Goal: Information Seeking & Learning: Check status

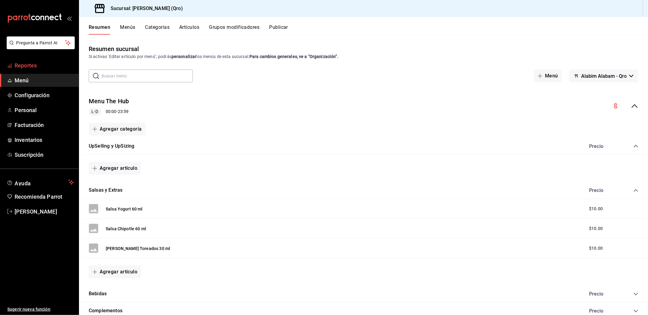
click at [22, 66] on span "Reportes" at bounding box center [44, 65] width 59 height 8
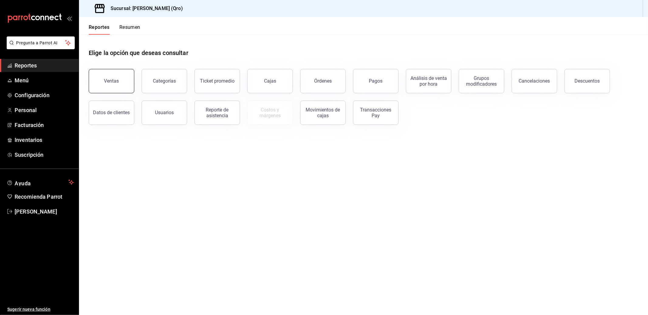
click at [111, 80] on div "Ventas" at bounding box center [111, 81] width 15 height 6
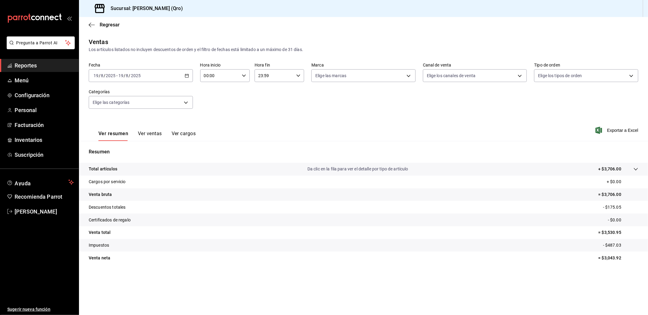
click at [186, 74] on icon "button" at bounding box center [187, 75] width 4 height 4
click at [112, 132] on span "Mes actual" at bounding box center [117, 135] width 47 height 6
click at [186, 76] on icon "button" at bounding box center [187, 75] width 4 height 4
click at [121, 144] on li "Rango de fechas" at bounding box center [117, 149] width 57 height 14
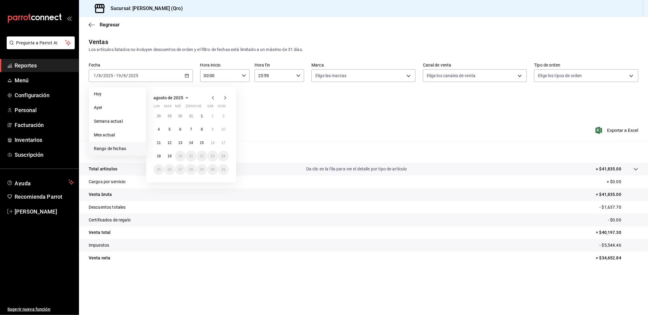
click at [212, 95] on icon "button" at bounding box center [212, 97] width 7 height 7
click at [171, 115] on button "1" at bounding box center [169, 118] width 11 height 11
click at [190, 170] on abbr "31" at bounding box center [191, 172] width 4 height 4
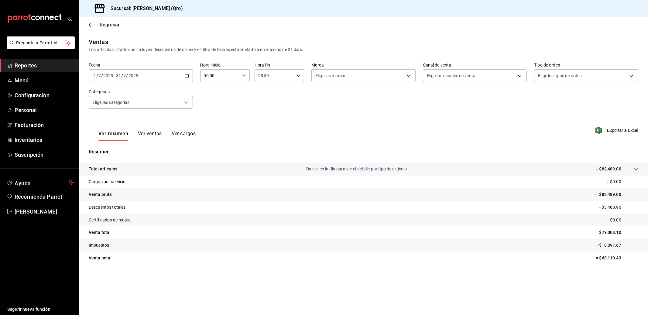
click at [90, 22] on icon "button" at bounding box center [92, 24] width 6 height 5
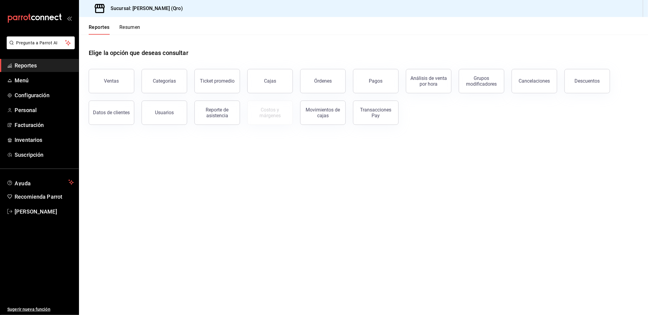
click at [134, 26] on button "Resumen" at bounding box center [129, 29] width 21 height 10
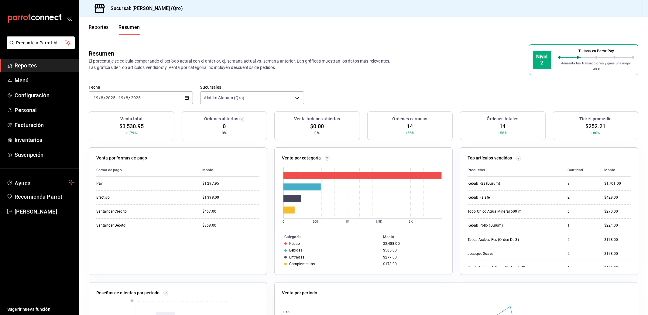
click at [187, 96] on icon "button" at bounding box center [187, 98] width 4 height 4
click at [112, 154] on span "Mes actual" at bounding box center [117, 157] width 47 height 6
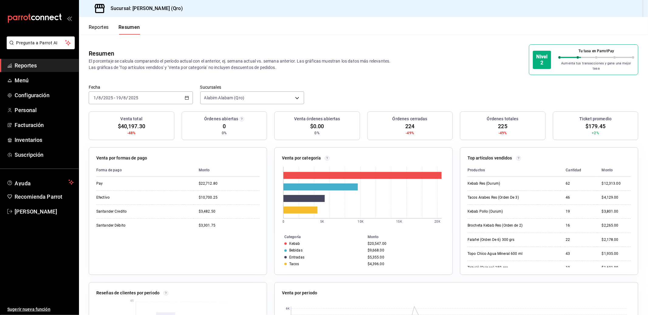
click at [334, 72] on div "Resumen El porcentaje se calcula comparando el período actual con el anterior, …" at bounding box center [363, 60] width 569 height 50
click at [104, 29] on button "Reportes" at bounding box center [99, 29] width 20 height 10
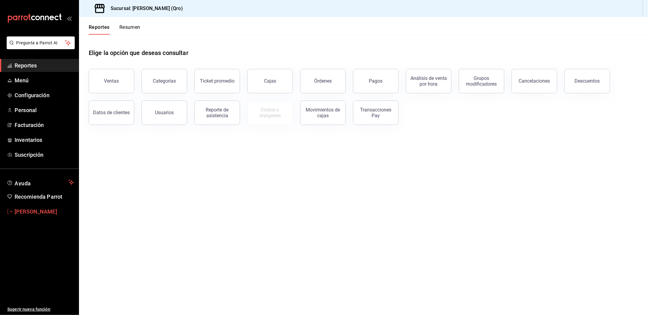
click at [15, 210] on span "[PERSON_NAME]" at bounding box center [44, 211] width 59 height 8
